Goal: Task Accomplishment & Management: Complete application form

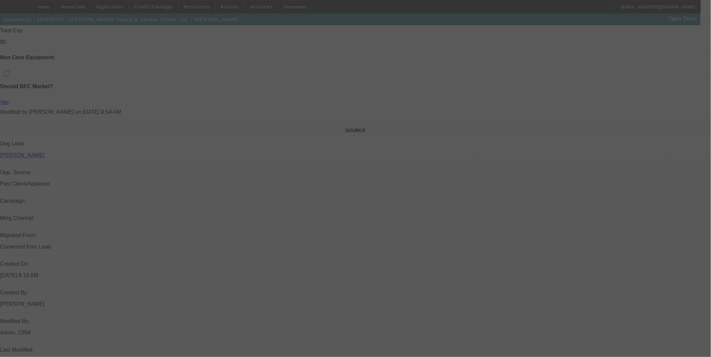
scroll to position [375, 0]
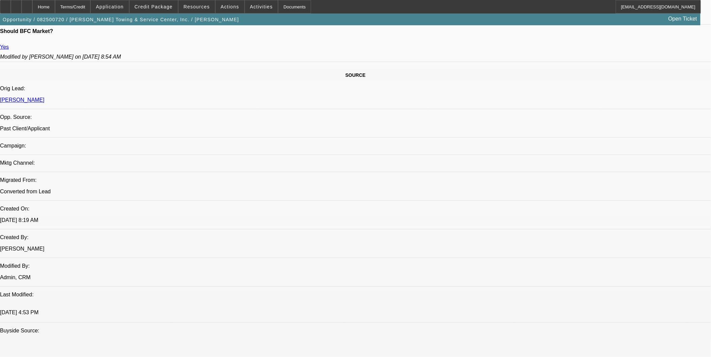
select select "0"
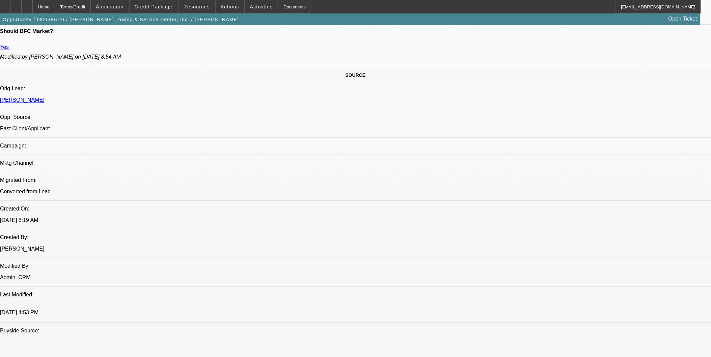
select select "0"
select select "1"
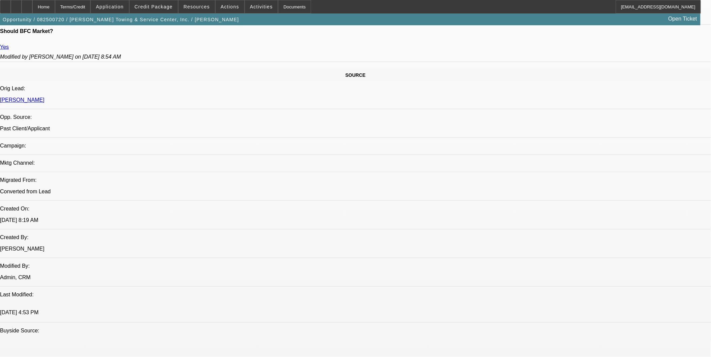
select select "2"
select select "6"
select select "1"
select select "2"
select select "6"
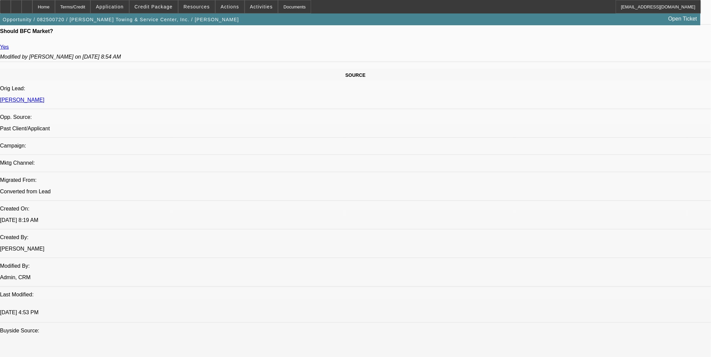
select select "1"
select select "2"
select select "6"
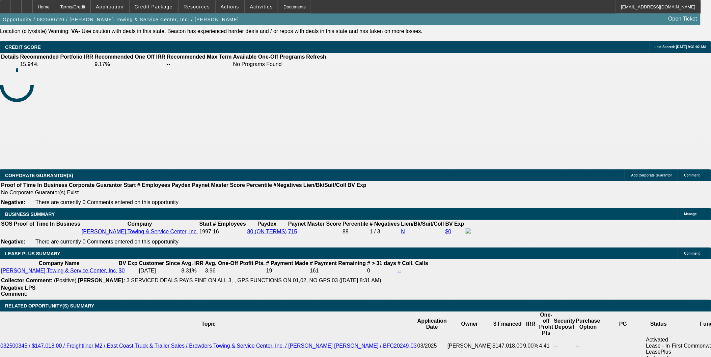
scroll to position [984, 0]
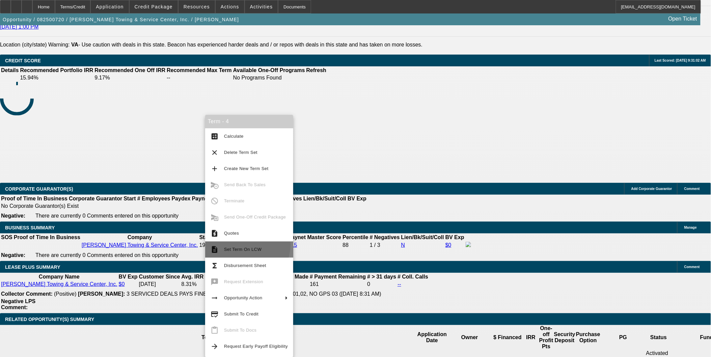
click at [240, 245] on button "description Set Term On LCW" at bounding box center [249, 250] width 88 height 16
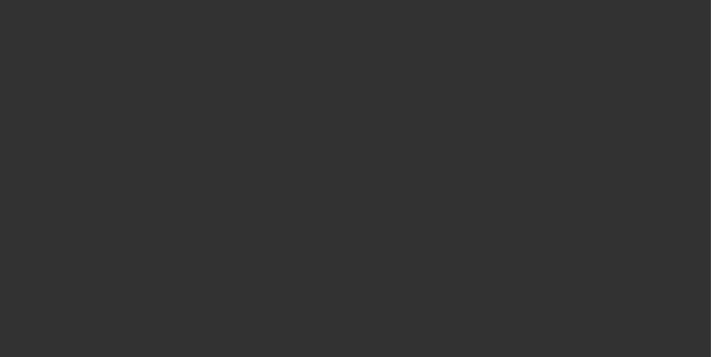
scroll to position [262, 0]
select select "0"
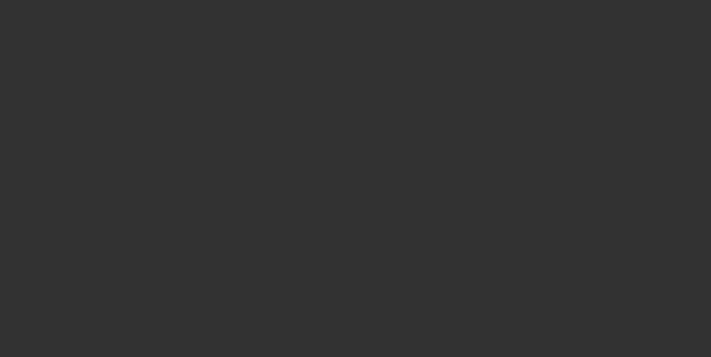
select select "0"
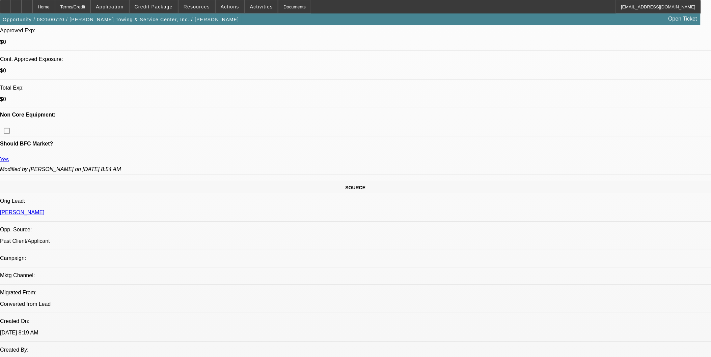
select select "1"
select select "2"
select select "6"
select select "1"
select select "2"
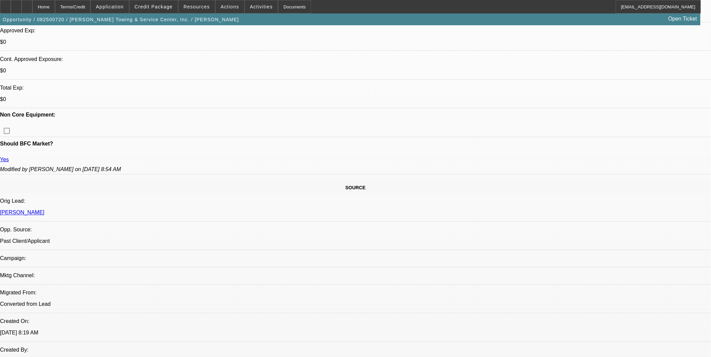
select select "6"
select select "1"
select select "2"
select select "6"
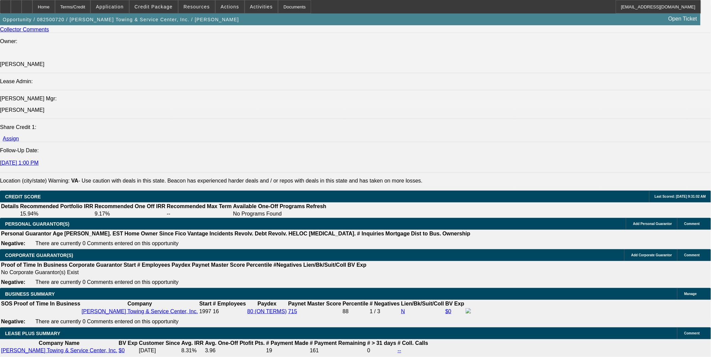
scroll to position [923, 0]
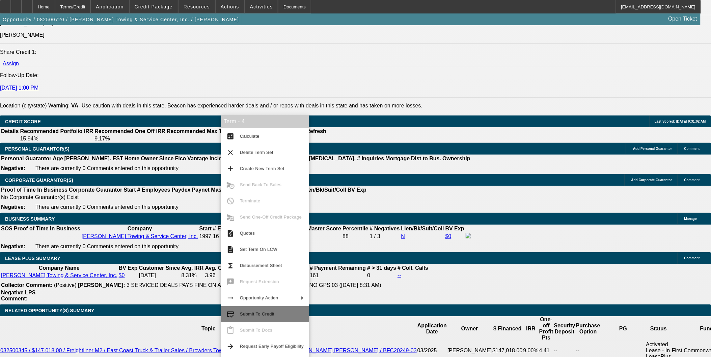
click at [242, 315] on span "Submit To Credit" at bounding box center [257, 314] width 34 height 5
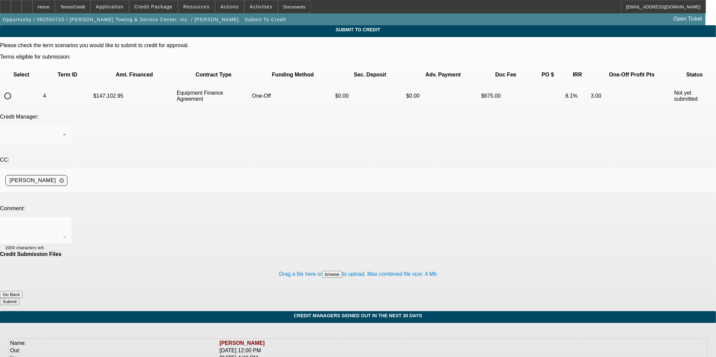
click at [15, 89] on input "radio" at bounding box center [7, 95] width 13 height 13
radio input "true"
click at [66, 223] on textarea at bounding box center [35, 231] width 61 height 16
type textarea "Good morning, the customer would like to cover sales tax. The truck is ready as…"
click at [19, 298] on button "Submit" at bounding box center [9, 301] width 19 height 7
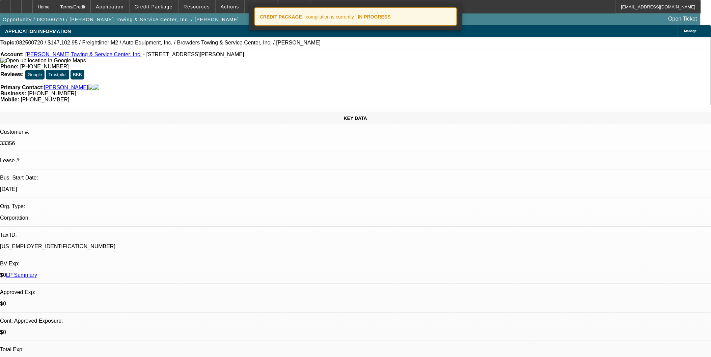
select select "0"
select select "2"
select select "0"
select select "6"
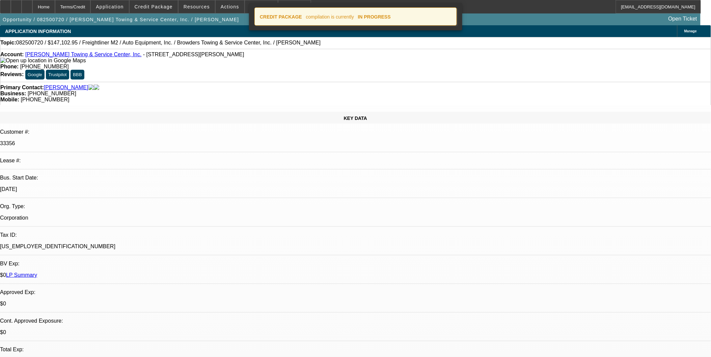
select select "0"
select select "2"
select select "0"
select select "6"
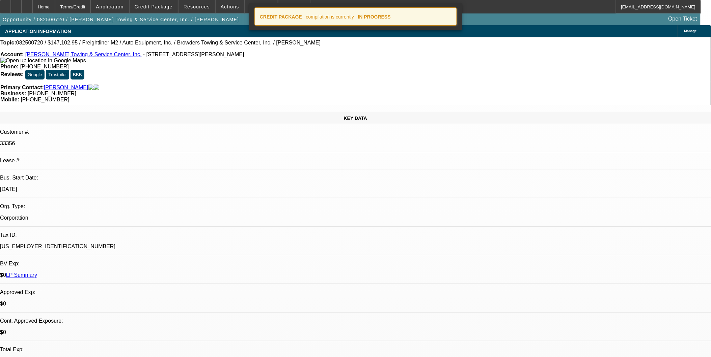
select select "0"
select select "2"
select select "0"
select select "6"
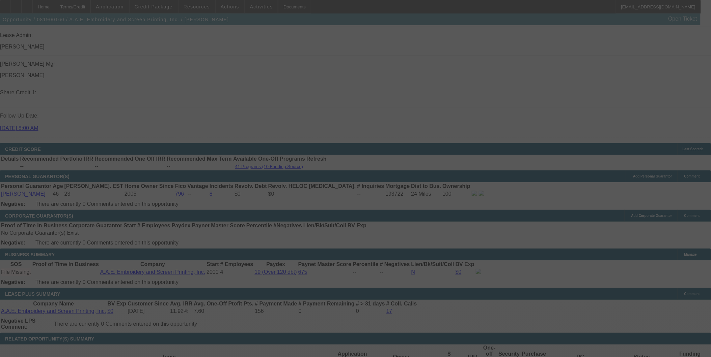
scroll to position [965, 0]
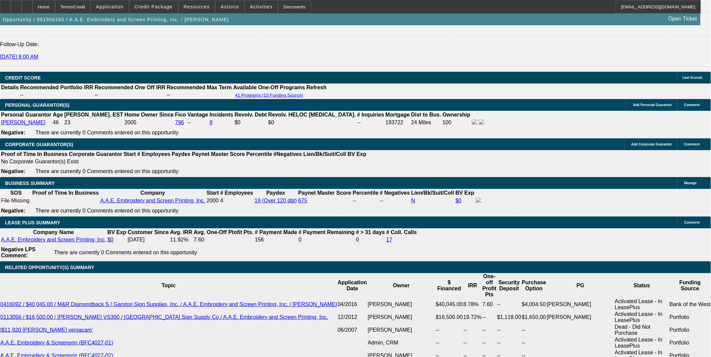
select select "0"
select select "2"
select select "0.1"
select select "0"
select select "2"
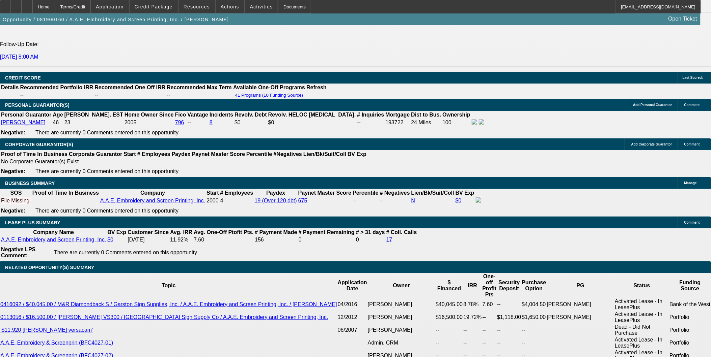
select select "0"
select select "2"
select select "0.1"
select select "0"
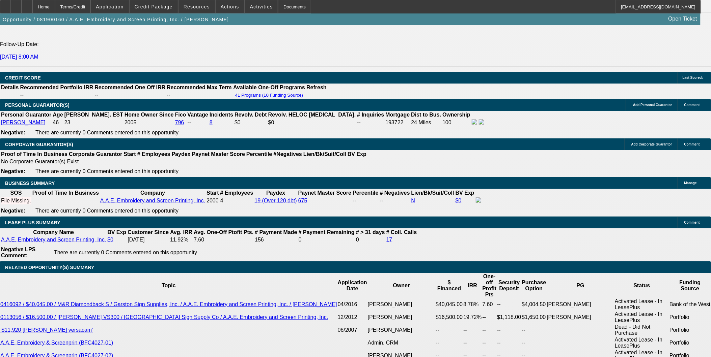
select select "2"
select select "0.1"
select select "1"
select select "2"
select select "4"
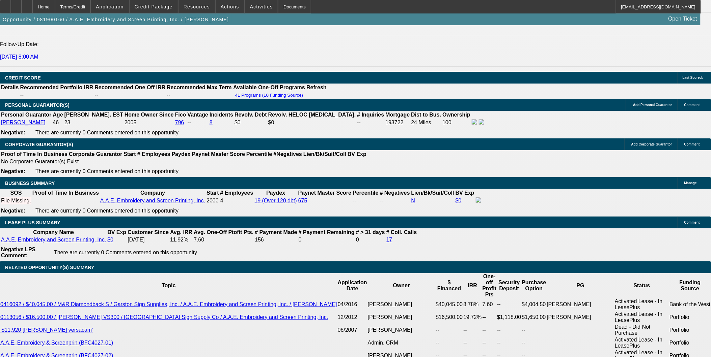
select select "1"
select select "2"
select select "1"
select select "2"
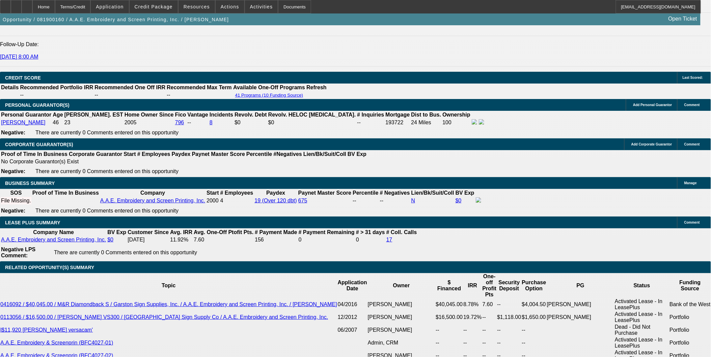
select select "4"
select select "1"
select select "2"
select select "4"
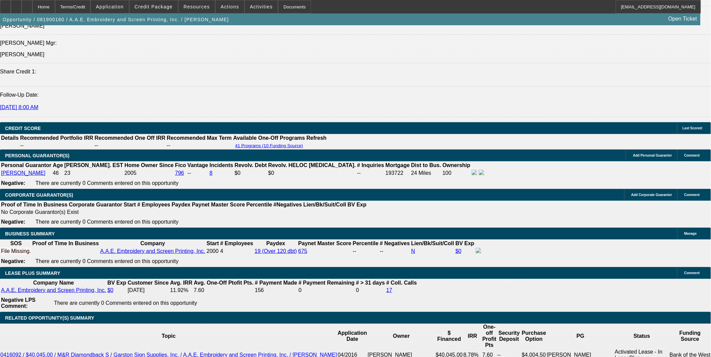
scroll to position [928, 0]
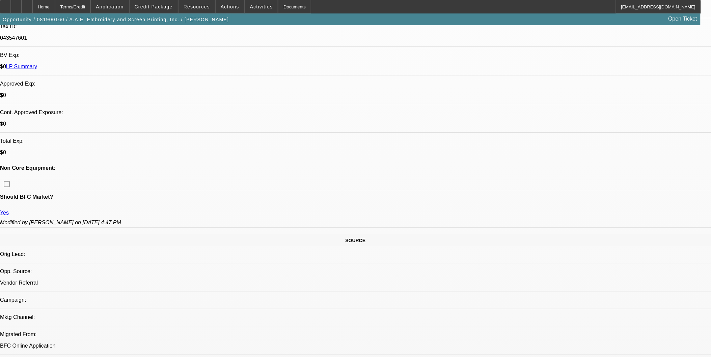
scroll to position [225, 0]
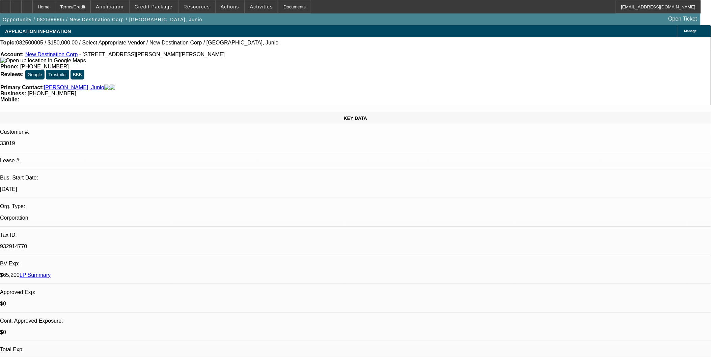
select select "0"
select select "2"
select select "0.1"
select select "4"
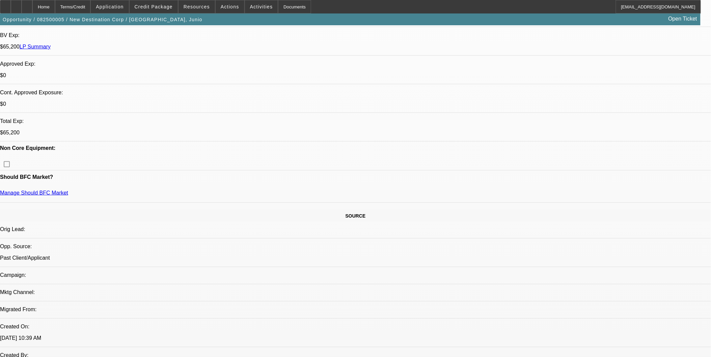
scroll to position [187, 0]
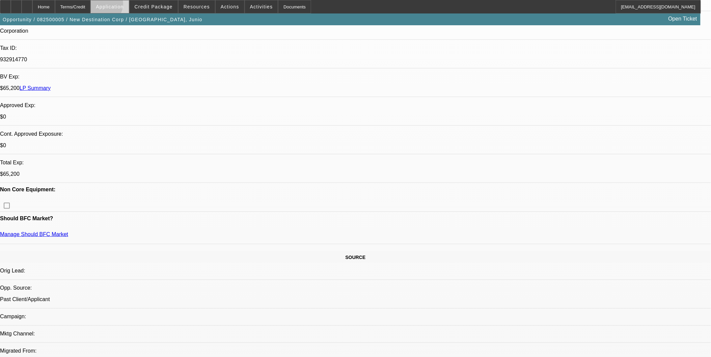
click at [119, 5] on span "Application" at bounding box center [110, 6] width 28 height 5
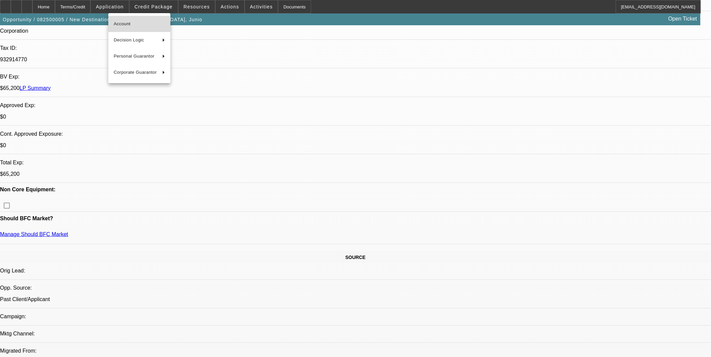
click at [122, 26] on span "Account" at bounding box center [139, 24] width 51 height 8
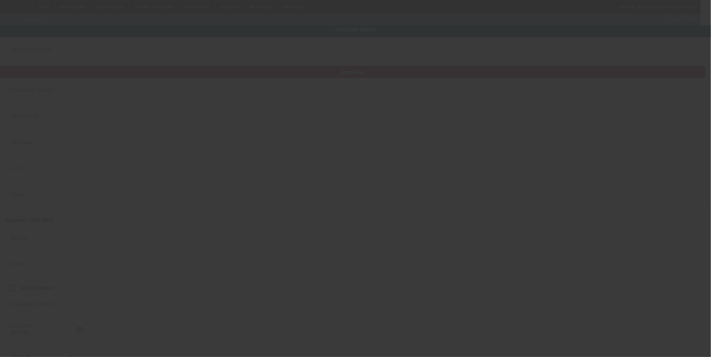
type input "New Destination Corp"
type input "20 Vincent Ave"
type input "01523"
type input "Lancaster"
type input "(978) 763-0903"
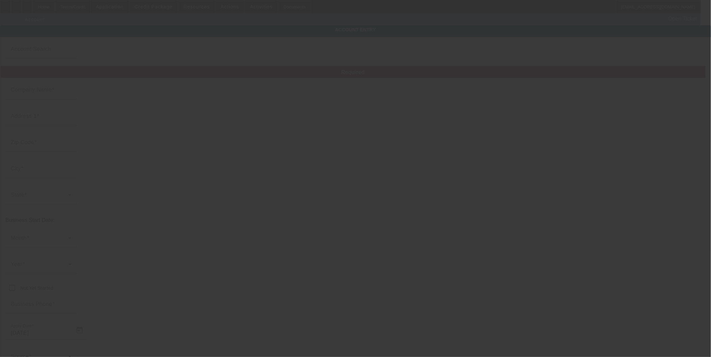
type input "ndestination8@gmail.com"
type input "Worcester"
type input "932914770"
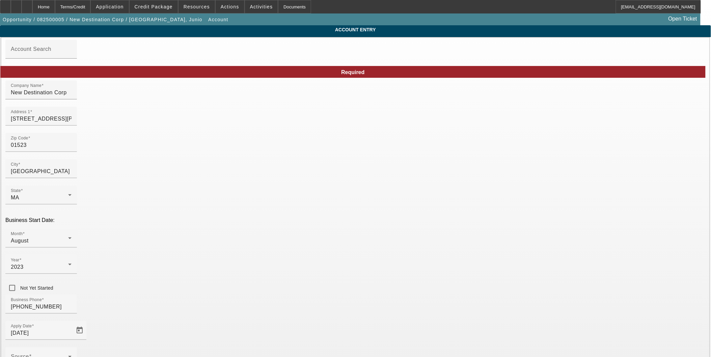
type input "8/1/2025"
click at [55, 9] on div "Home" at bounding box center [43, 6] width 23 height 13
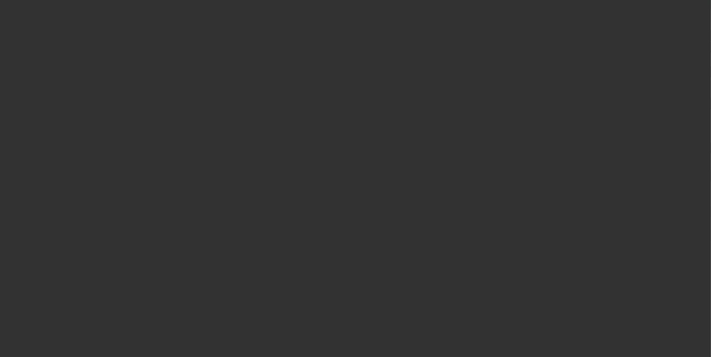
scroll to position [337, 0]
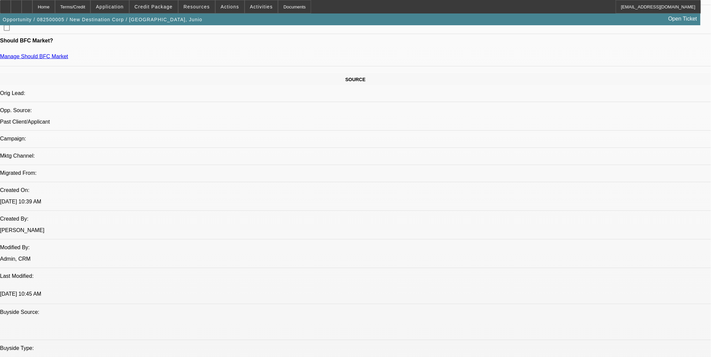
select select "0"
select select "2"
select select "0.1"
select select "4"
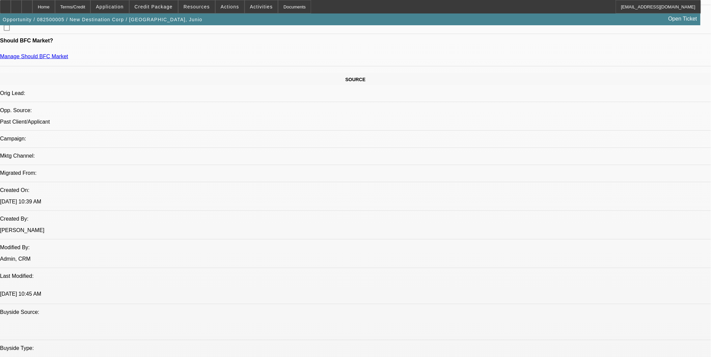
scroll to position [282, 0]
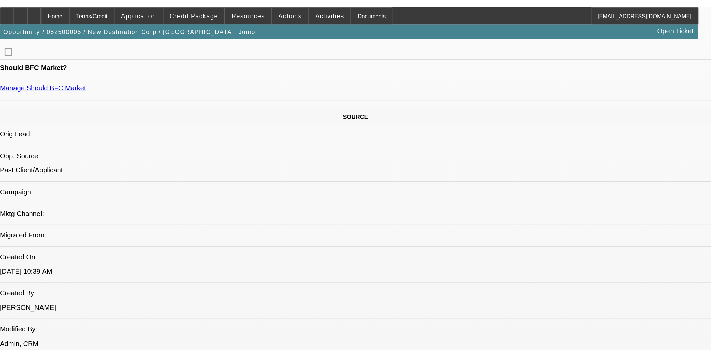
scroll to position [346, 0]
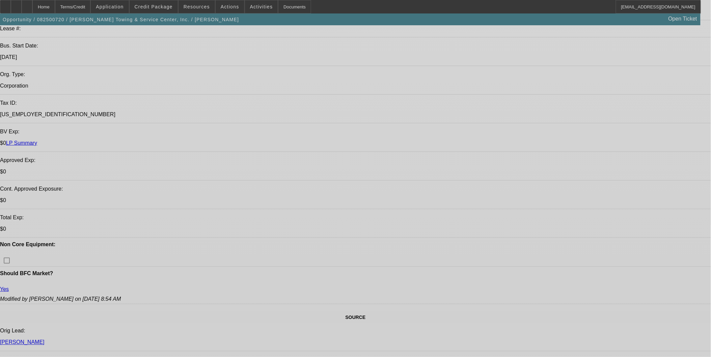
select select "0"
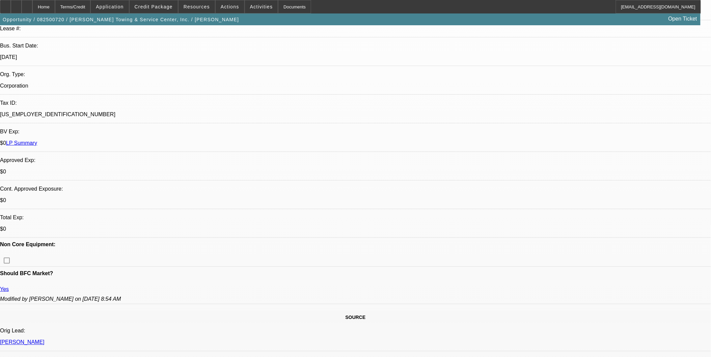
select select "0"
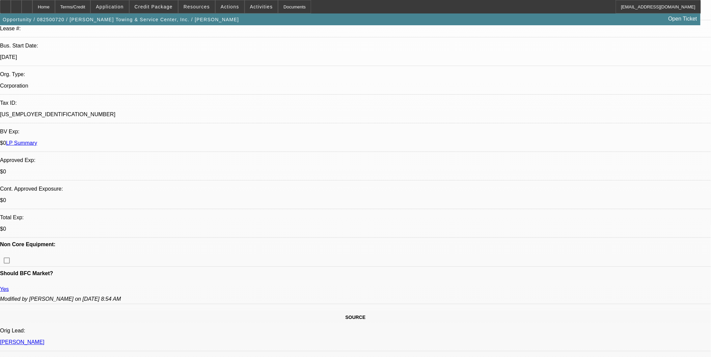
select select "0"
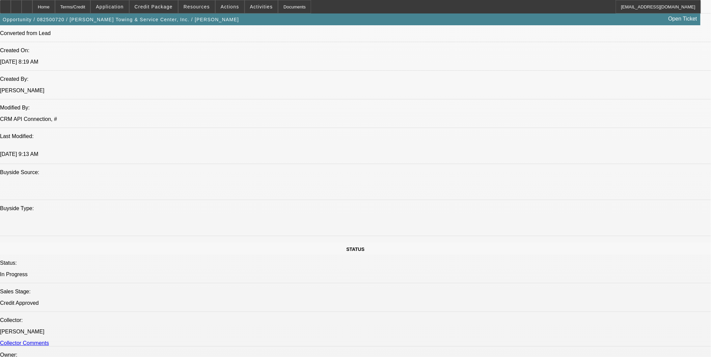
select select "1"
select select "2"
select select "6"
select select "1"
select select "2"
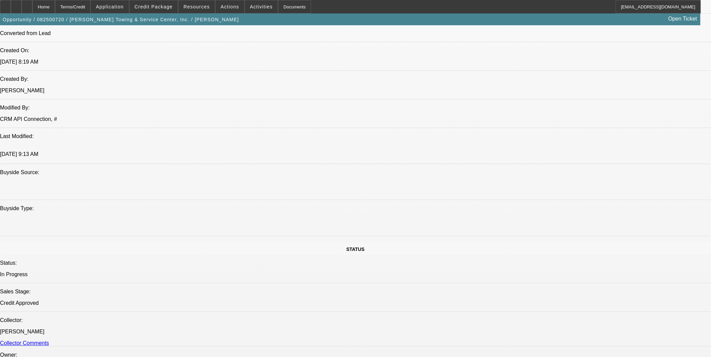
select select "6"
select select "1"
select select "2"
select select "6"
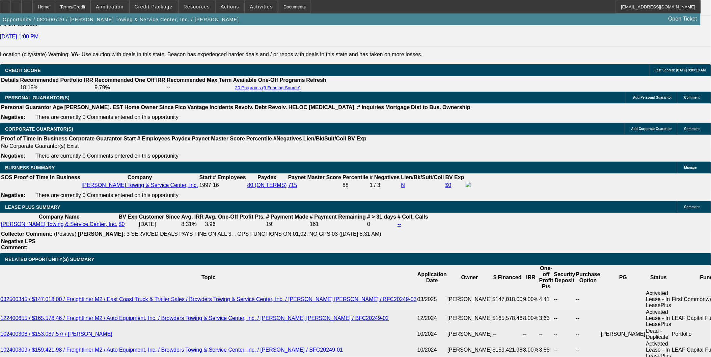
scroll to position [937, 0]
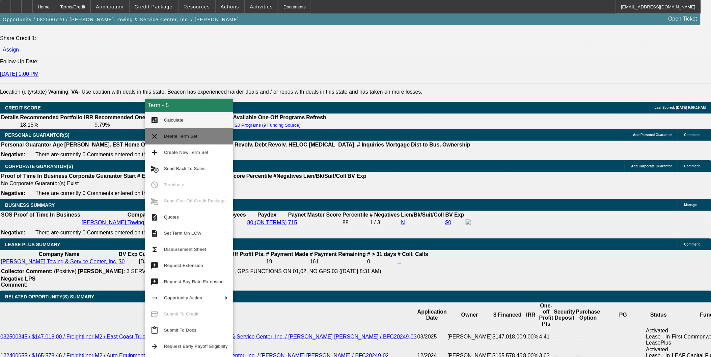
click at [177, 142] on button "clear Delete Term Set" at bounding box center [189, 136] width 88 height 16
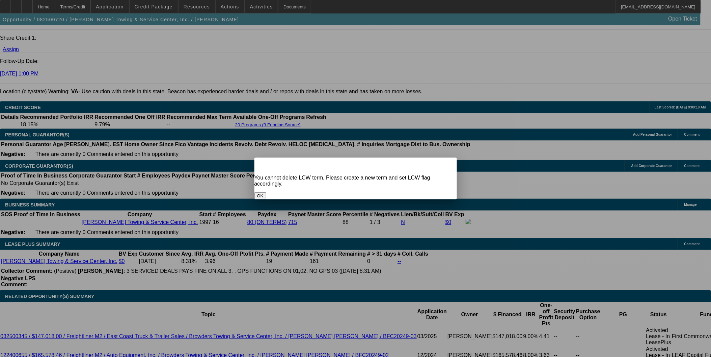
scroll to position [0, 0]
click at [266, 193] on button "OK" at bounding box center [260, 196] width 12 height 7
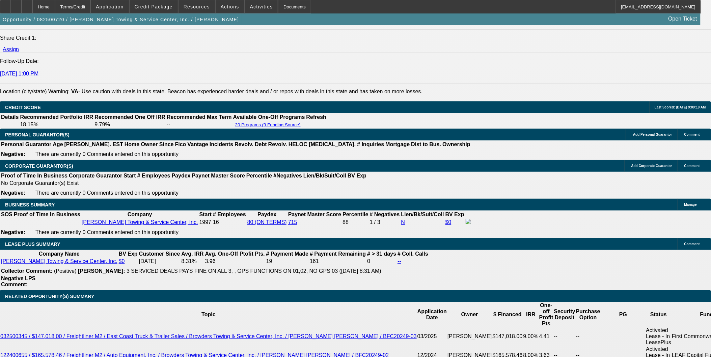
scroll to position [937, 0]
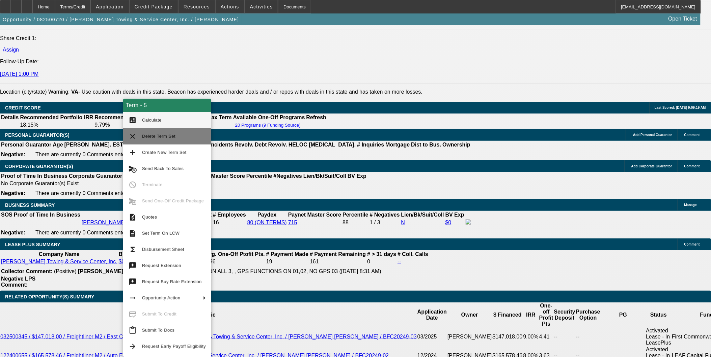
click at [164, 136] on span "Delete Term Set" at bounding box center [158, 136] width 33 height 5
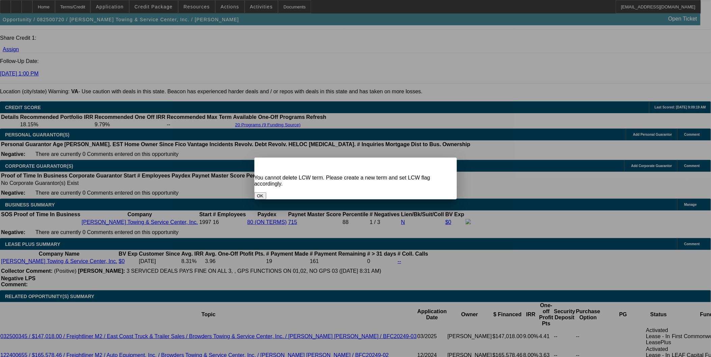
scroll to position [0, 0]
click at [266, 193] on button "OK" at bounding box center [260, 196] width 12 height 7
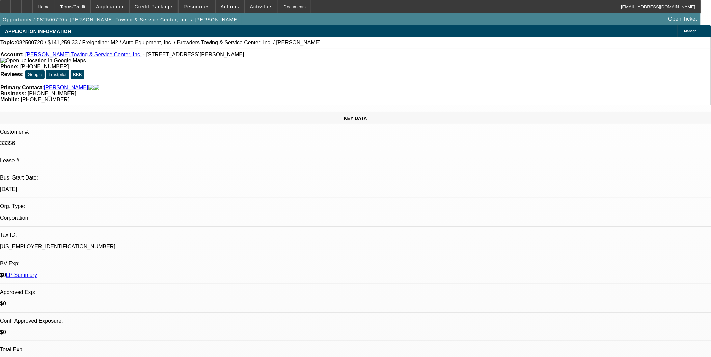
scroll to position [937, 0]
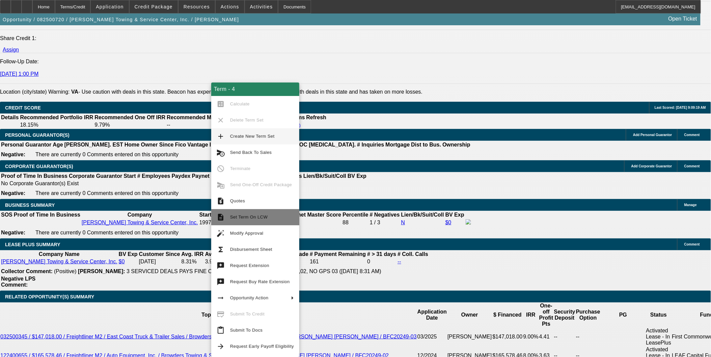
click at [257, 216] on span "Set Term On LCW" at bounding box center [248, 217] width 37 height 5
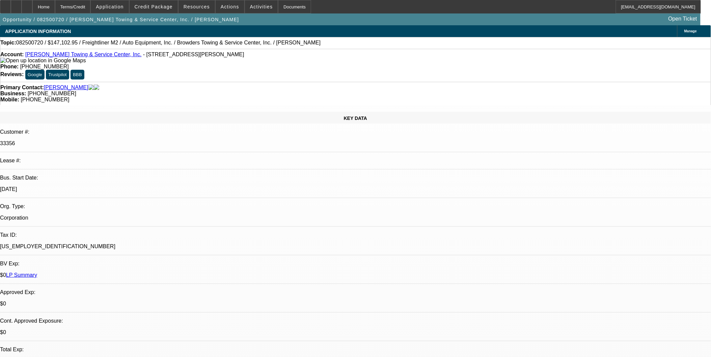
select select "0"
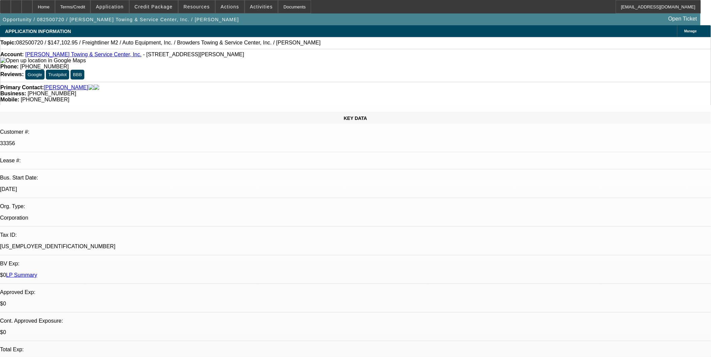
select select "0"
select select "1"
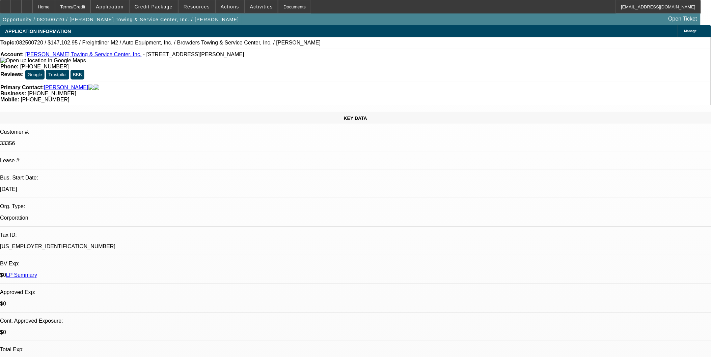
select select "2"
select select "6"
select select "1"
select select "2"
select select "6"
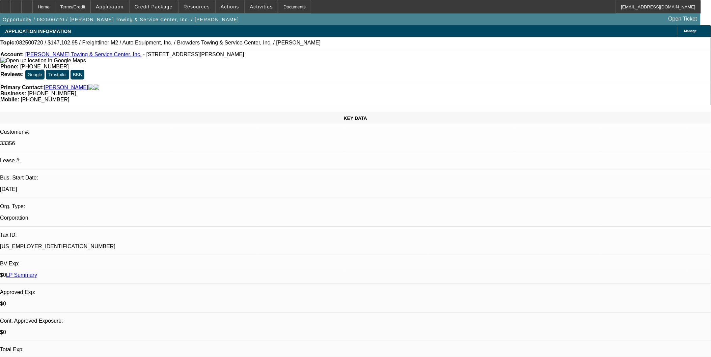
select select "1"
select select "2"
select select "6"
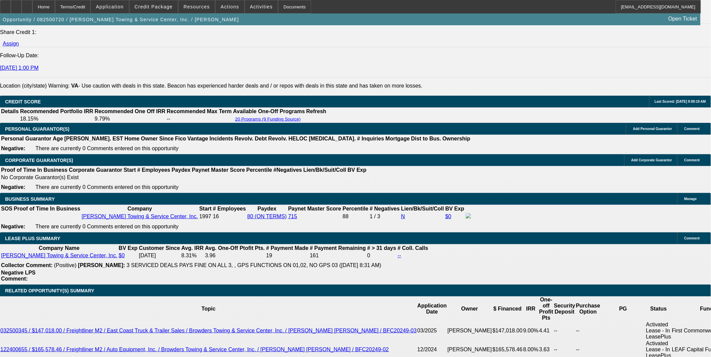
scroll to position [937, 0]
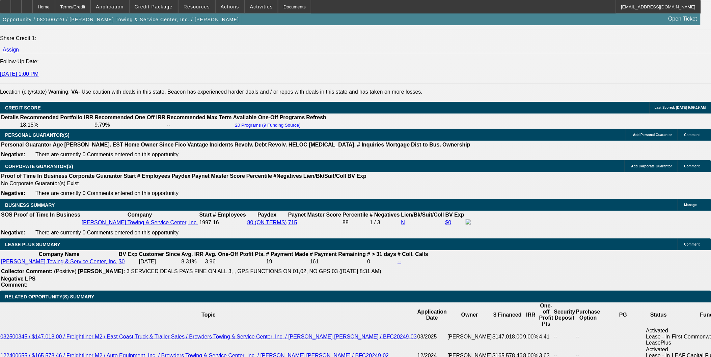
drag, startPoint x: 113, startPoint y: 209, endPoint x: 169, endPoint y: 207, distance: 56.4
type input "2"
type input "UNKNOWN"
type input "2971"
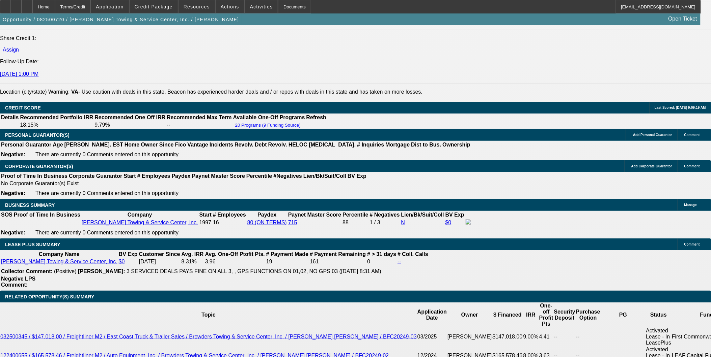
type input "9.6"
type input "$2,971.78"
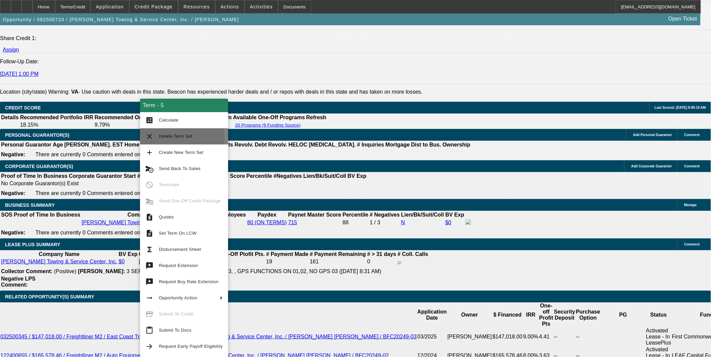
click at [166, 138] on span "Delete Term Set" at bounding box center [175, 136] width 33 height 5
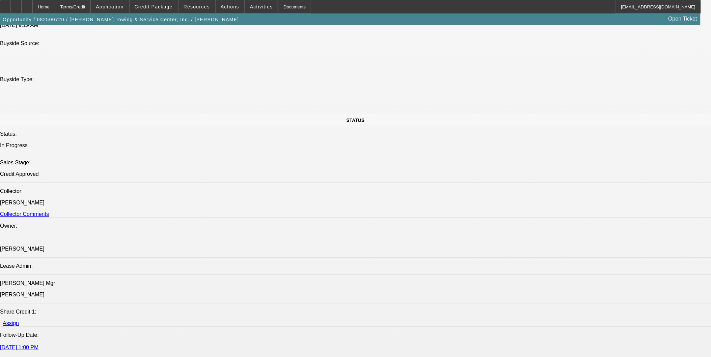
select select "0"
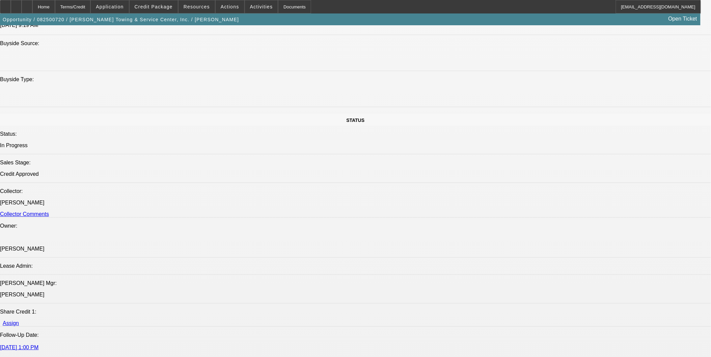
select select "0"
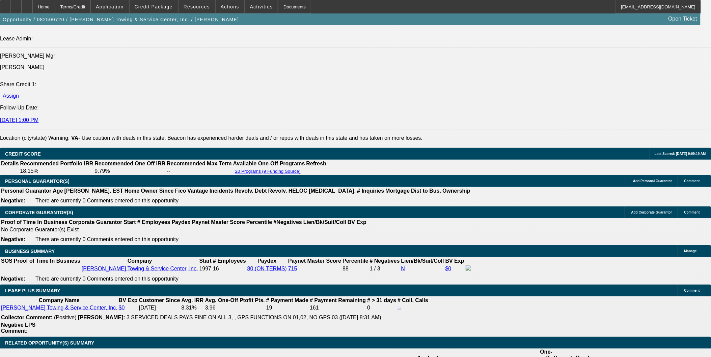
select select "1"
select select "2"
select select "6"
select select "1"
select select "2"
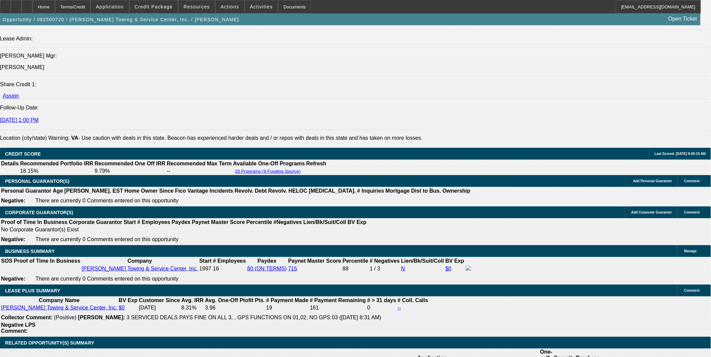
select select "6"
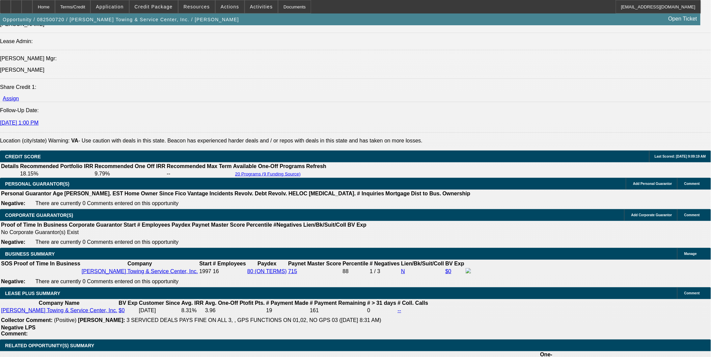
scroll to position [898, 0]
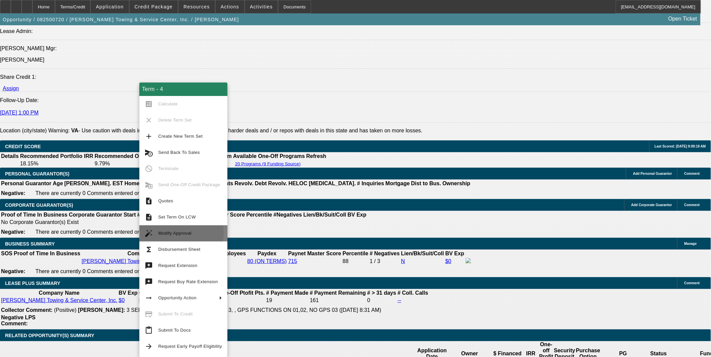
click at [175, 233] on span "Modify Approval" at bounding box center [174, 233] width 33 height 5
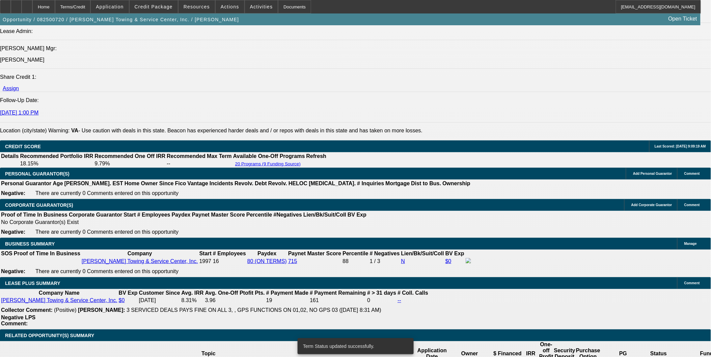
select select "0"
select select "2"
select select "0"
select select "6"
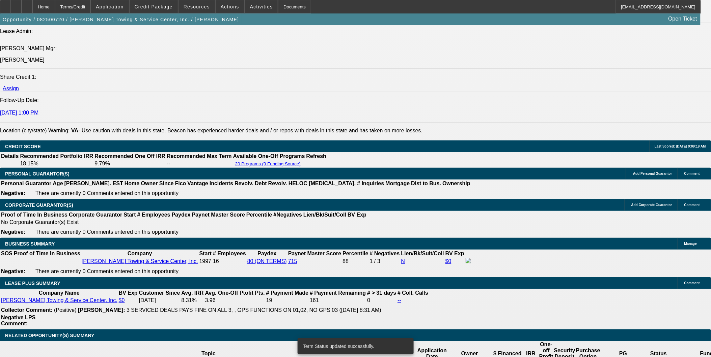
select select "0"
select select "2"
select select "0"
select select "6"
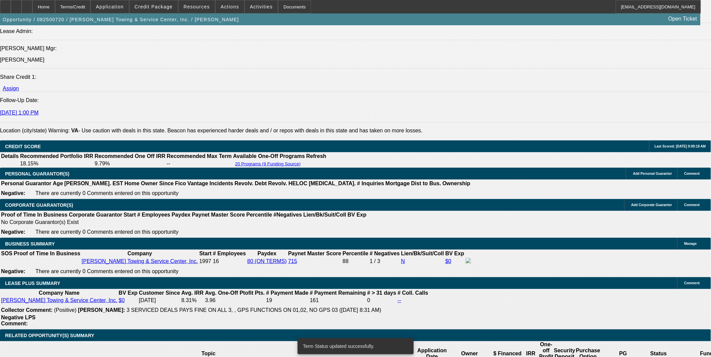
select select "0"
select select "2"
select select "0"
select select "6"
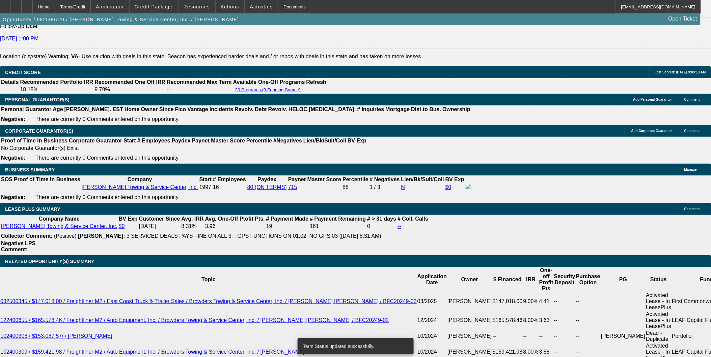
scroll to position [973, 0]
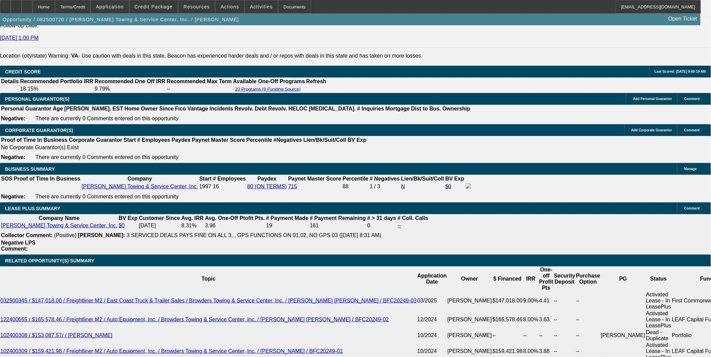
type input "2850.73"
drag, startPoint x: 109, startPoint y: 179, endPoint x: 202, endPoint y: 179, distance: 93.1
type input "UNKNOWN"
type input "$2,971.78"
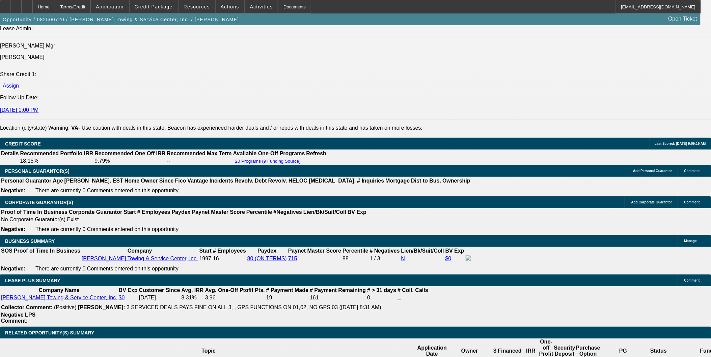
scroll to position [898, 0]
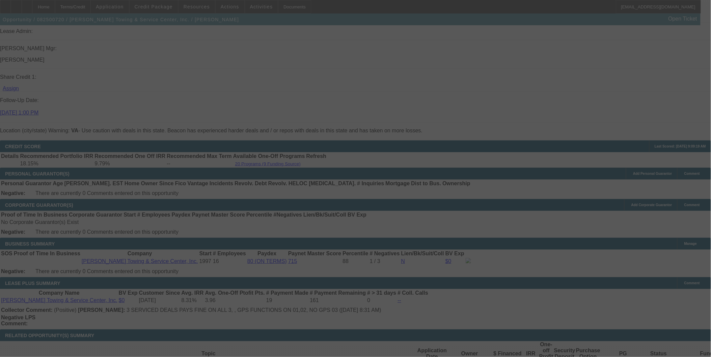
select select "0"
select select "2"
select select "0"
select select "6"
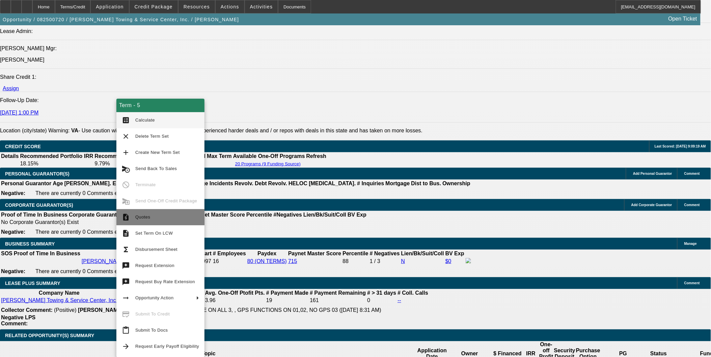
click at [161, 220] on span "Quotes" at bounding box center [167, 217] width 64 height 8
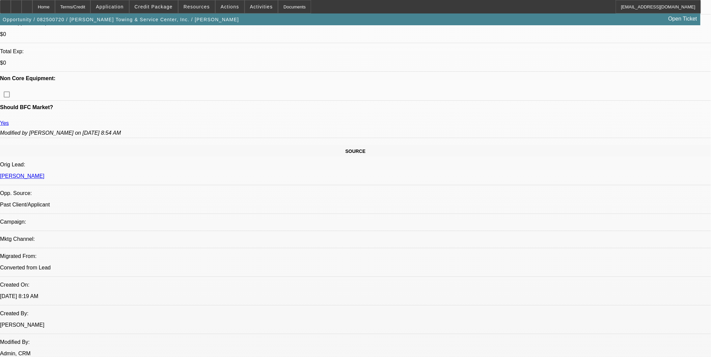
scroll to position [298, 0]
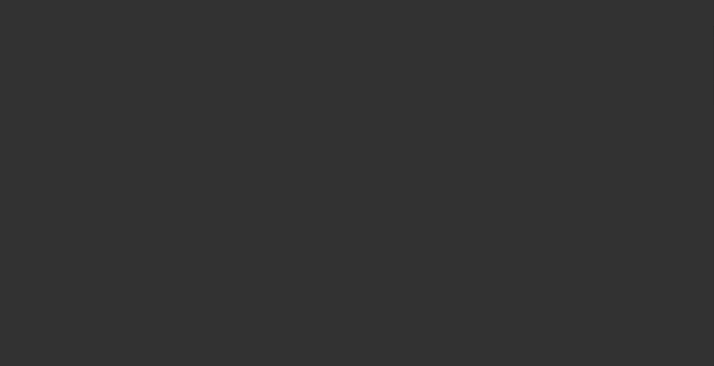
select select "0"
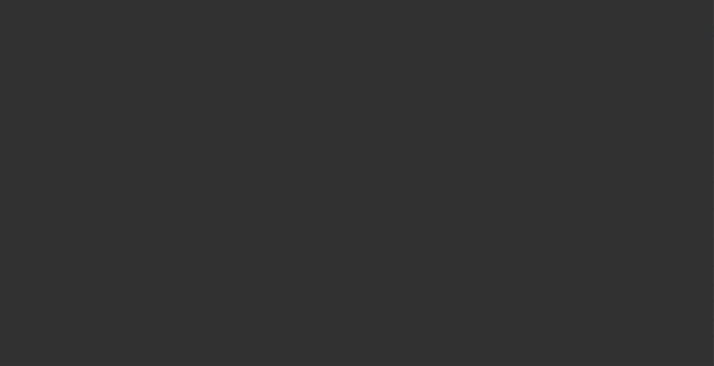
select select "0"
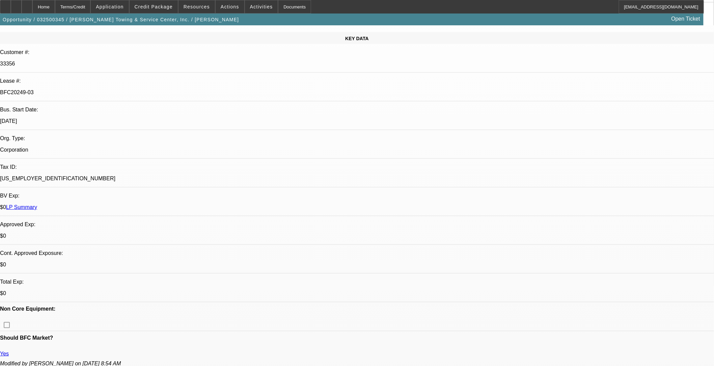
select select "1"
select select "2"
select select "6"
select select "1"
select select "2"
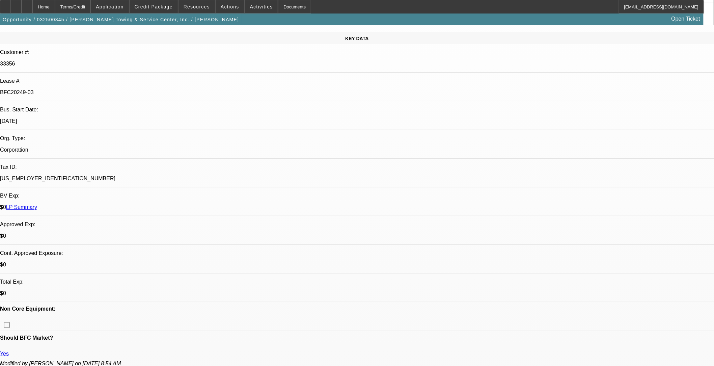
select select "6"
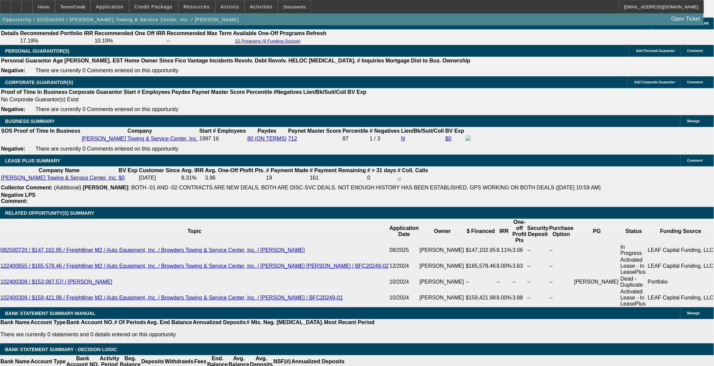
scroll to position [1049, 0]
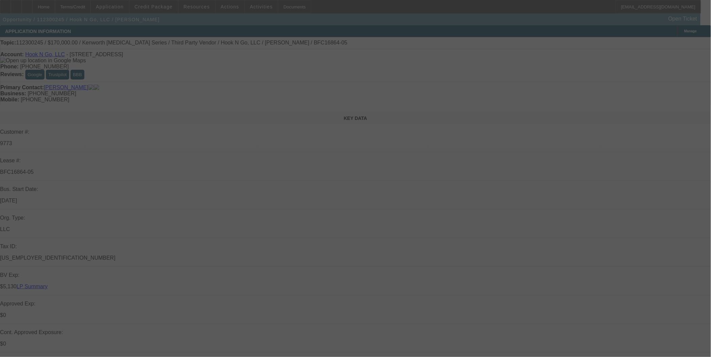
select select "0"
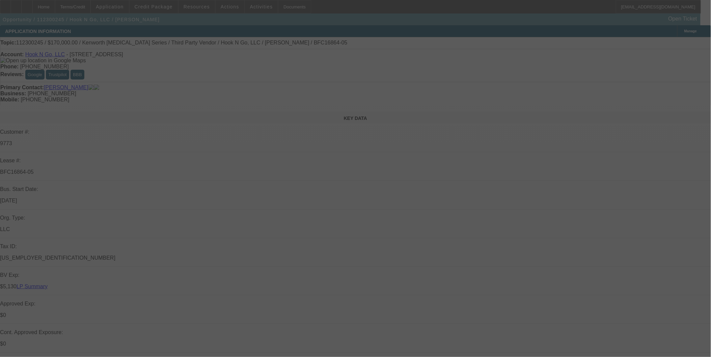
select select "0"
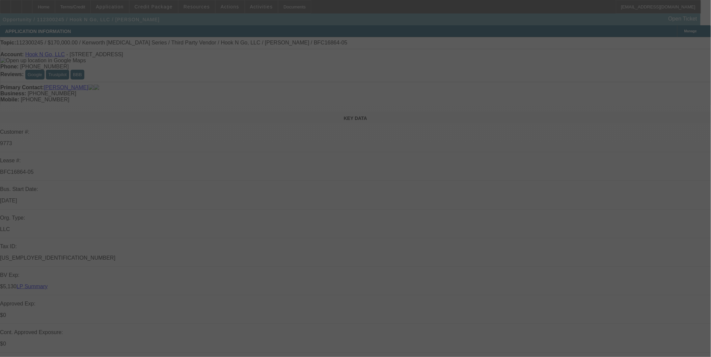
select select "0"
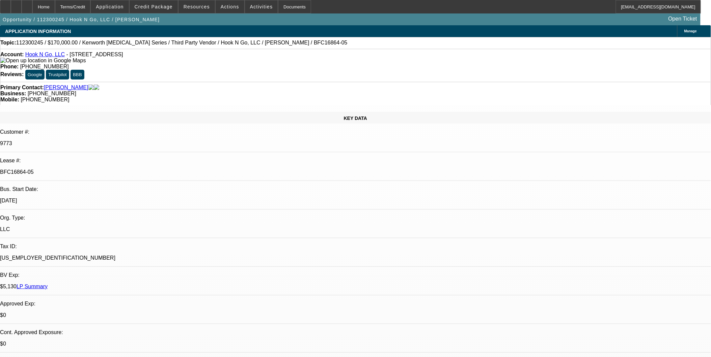
select select "1"
select select "6"
select select "1"
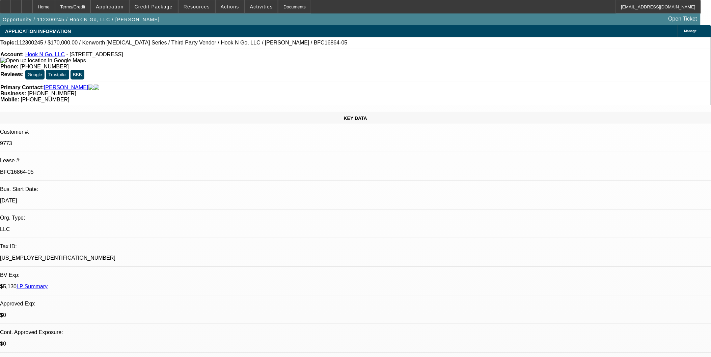
select select "6"
select select "1"
select select "6"
select select "1"
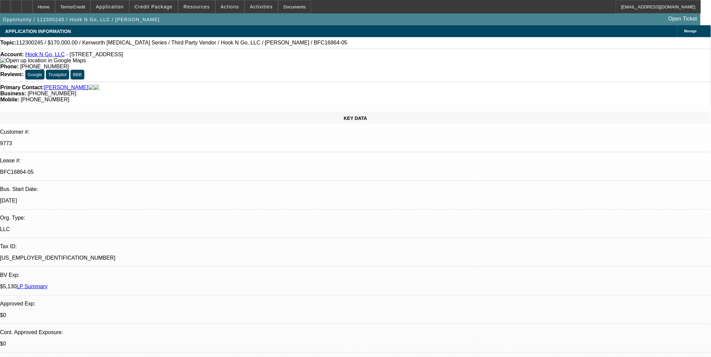
select select "1"
select select "6"
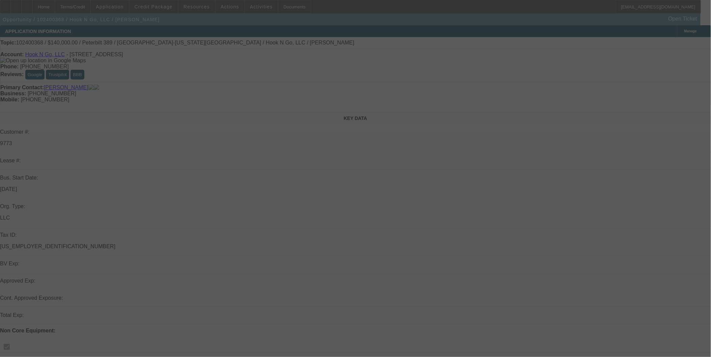
click at [165, 7] on div at bounding box center [355, 178] width 711 height 357
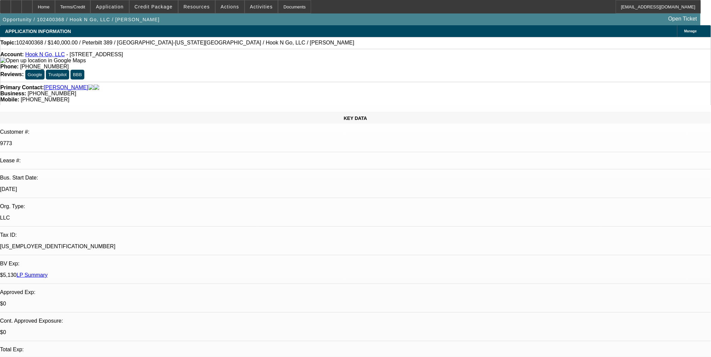
select select "0"
select select "0.1"
select select "0"
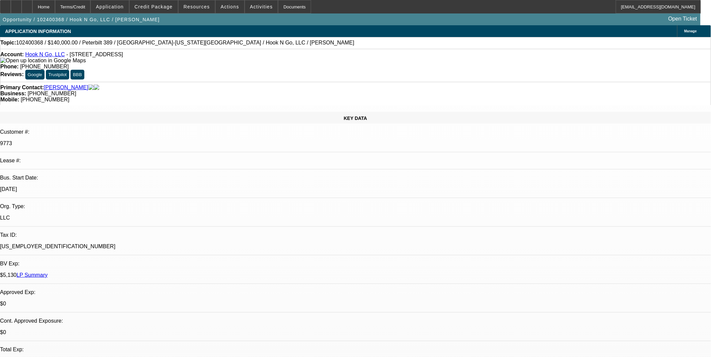
select select "0"
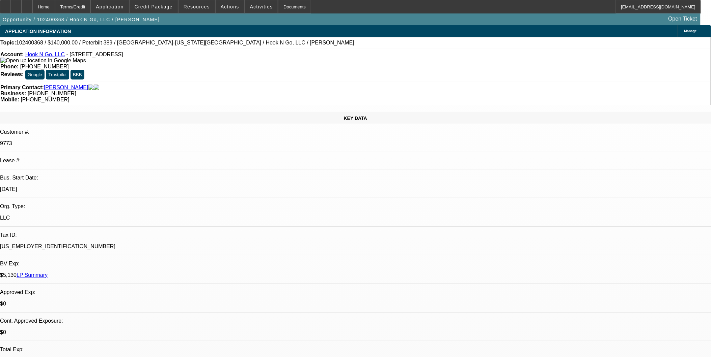
select select "0"
select select "1"
select select "2"
select select "6"
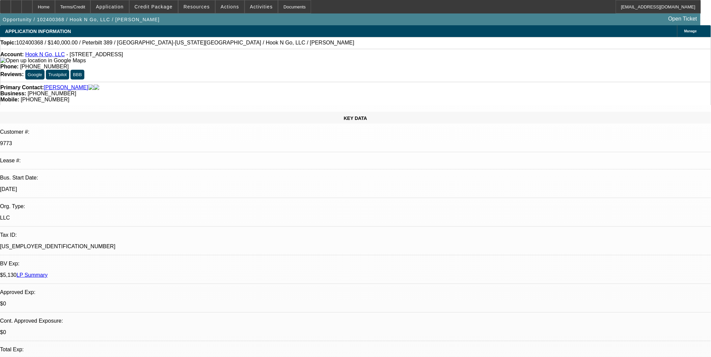
select select "1"
select select "6"
select select "1"
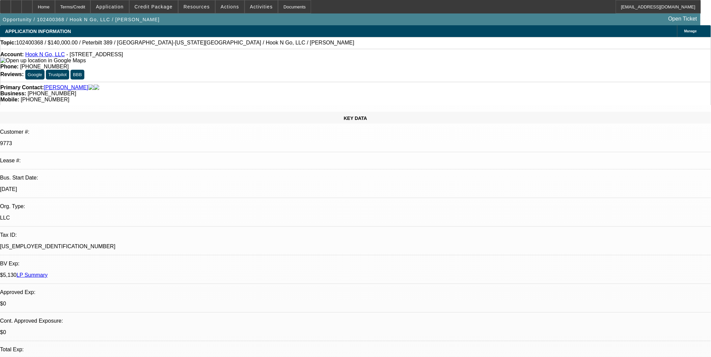
select select "6"
select select "1"
select select "6"
click at [165, 7] on span "Credit Package" at bounding box center [154, 6] width 38 height 5
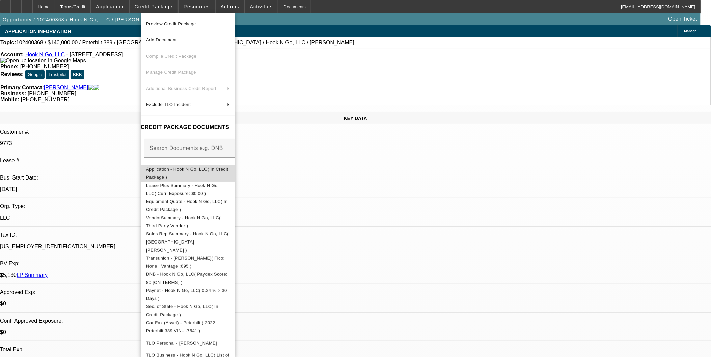
click at [180, 173] on span "Application - Hook N Go, LLC( In Credit Package )" at bounding box center [188, 173] width 84 height 16
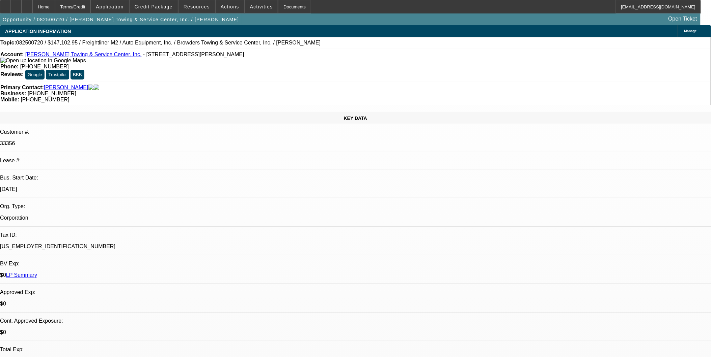
select select "0"
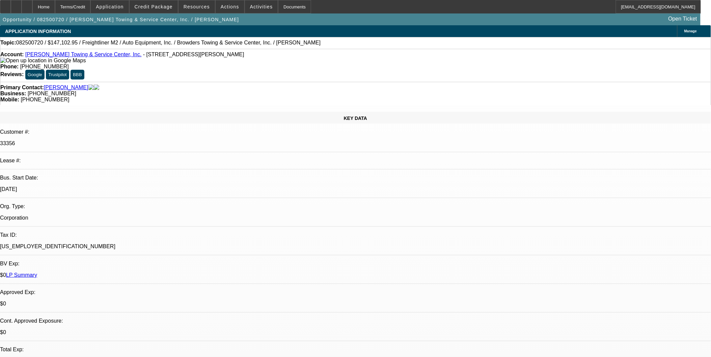
select select "0"
select select "1"
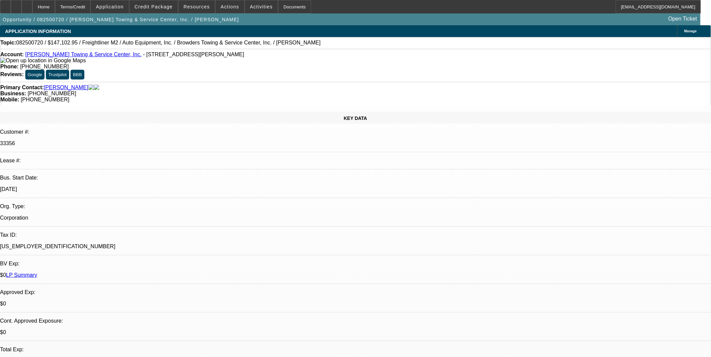
select select "2"
select select "6"
select select "1"
select select "2"
select select "6"
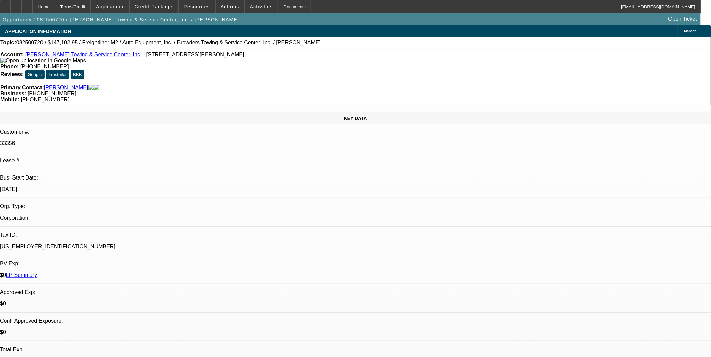
select select "1"
select select "2"
select select "6"
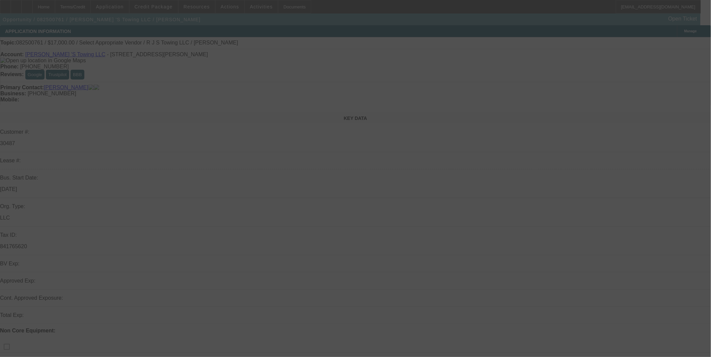
select select "0"
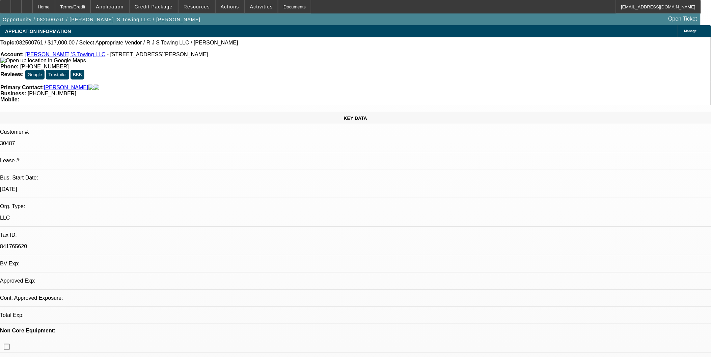
select select "2"
select select "0.1"
select select "1"
select select "2"
select select "4"
